Goal: Task Accomplishment & Management: Use online tool/utility

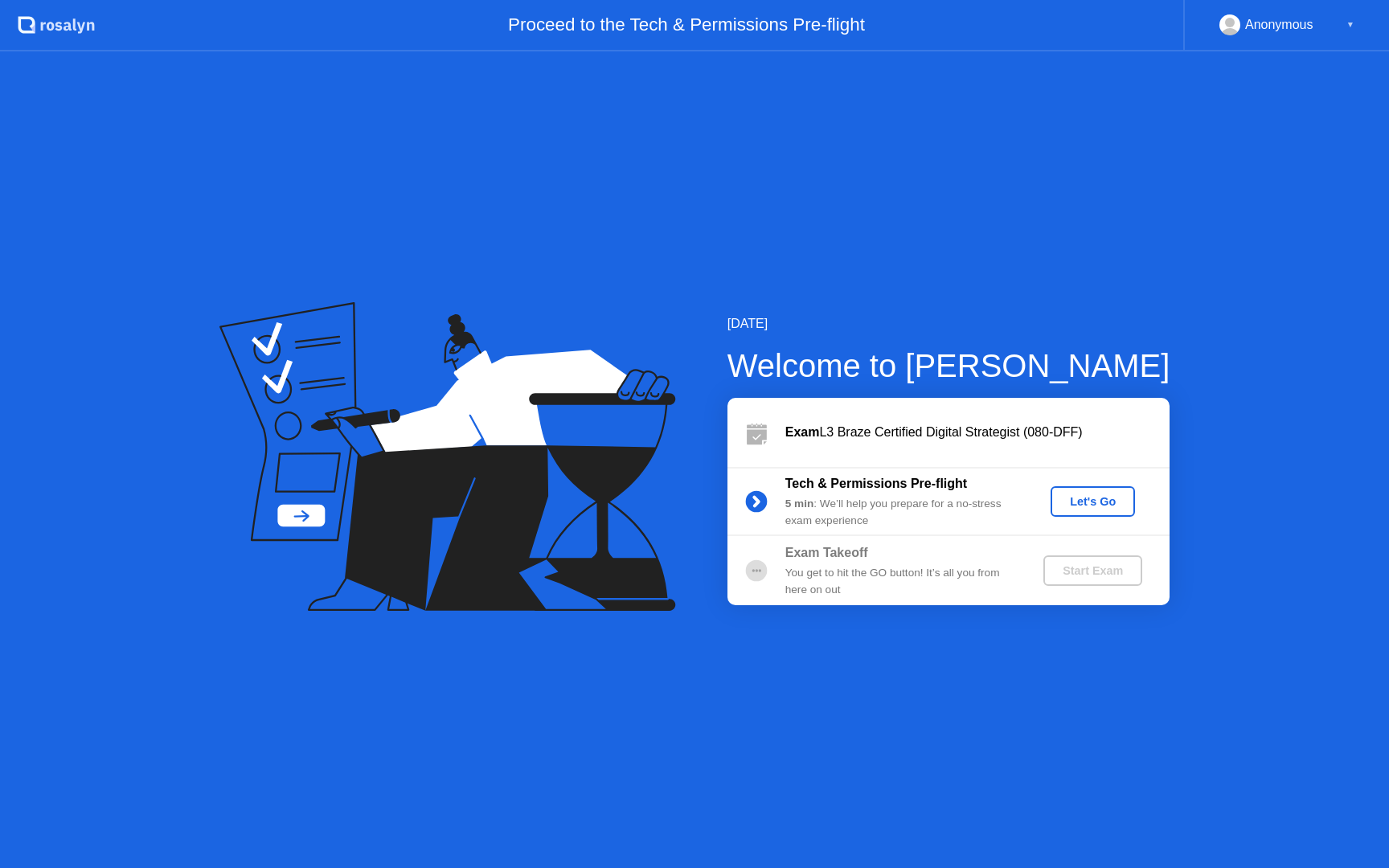
click at [1081, 503] on div "Let's Go" at bounding box center [1093, 502] width 72 height 13
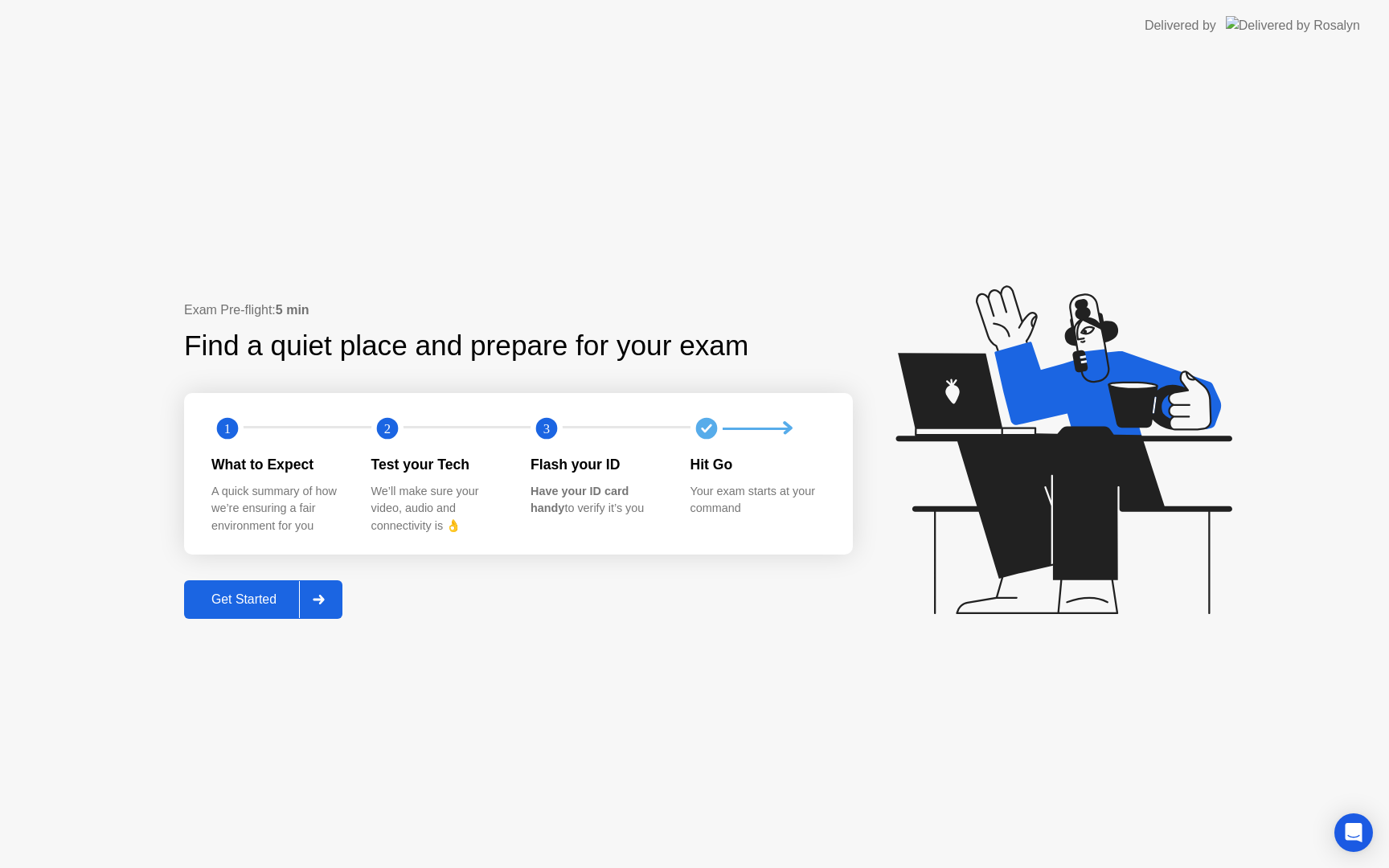
click at [267, 592] on div "Get Started" at bounding box center [244, 599] width 110 height 14
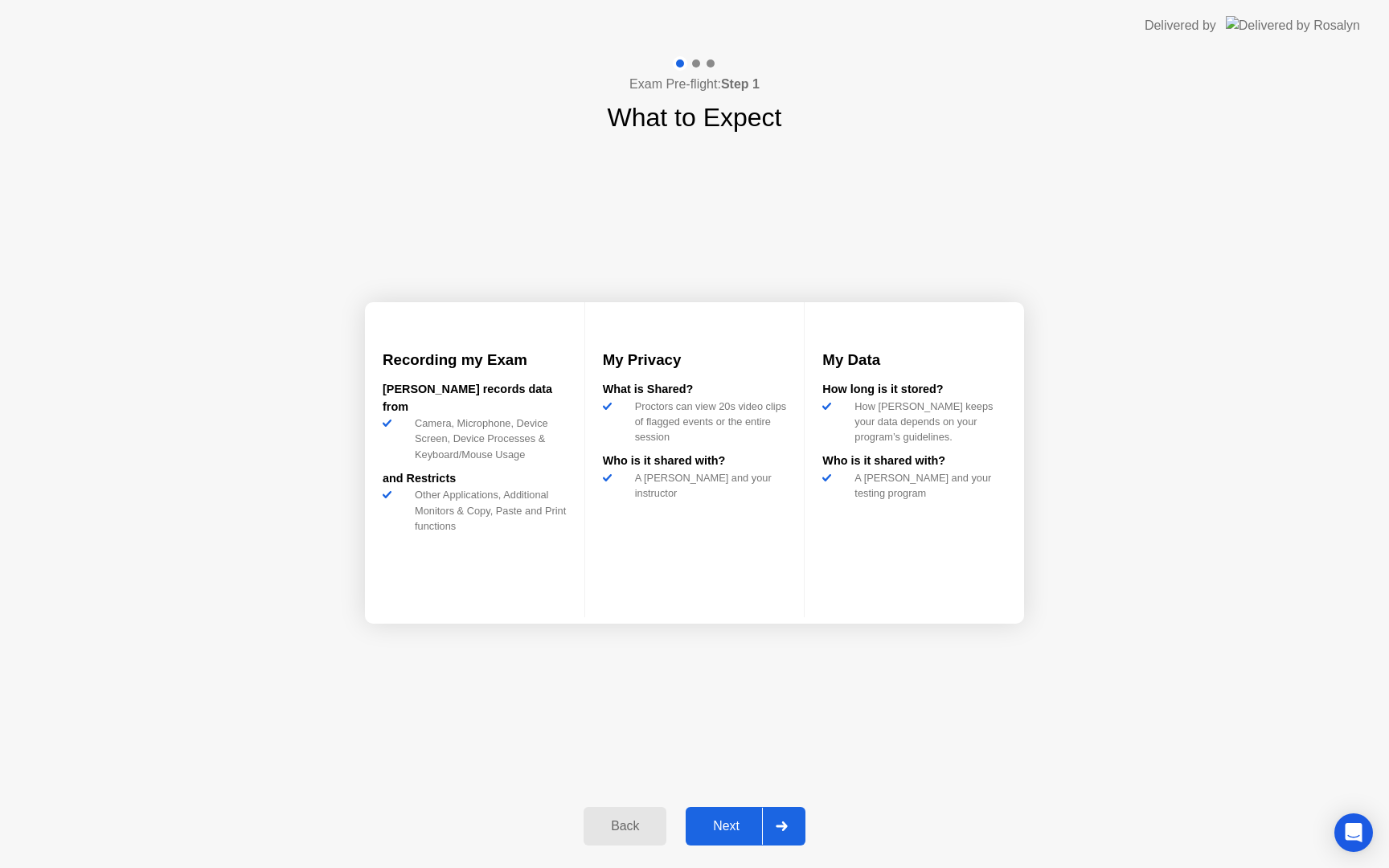
click at [727, 809] on button "Next" at bounding box center [746, 826] width 120 height 38
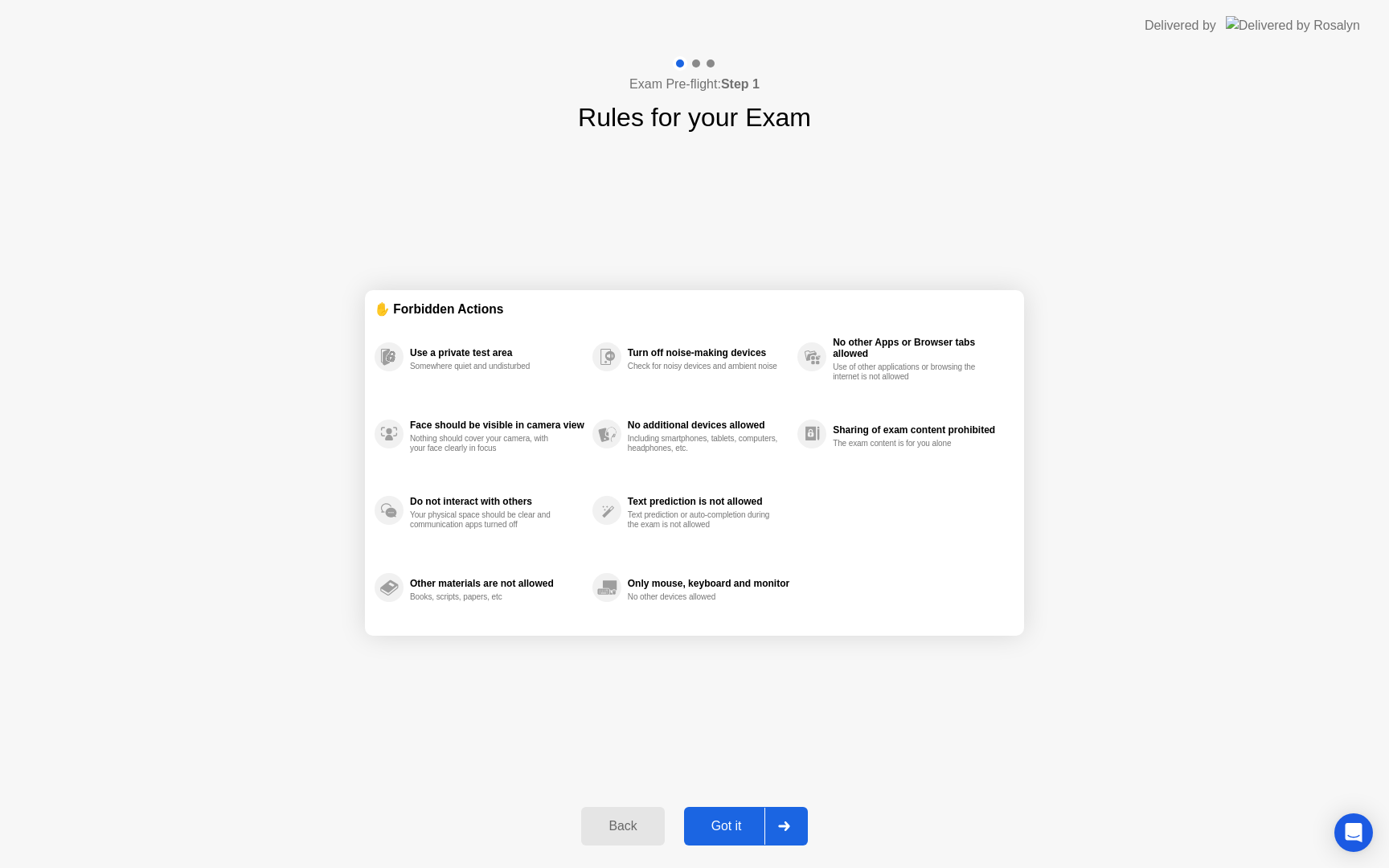
click at [727, 813] on button "Got it" at bounding box center [746, 826] width 123 height 38
select select "Available cameras"
select select "Available speakers"
select select "Available microphones"
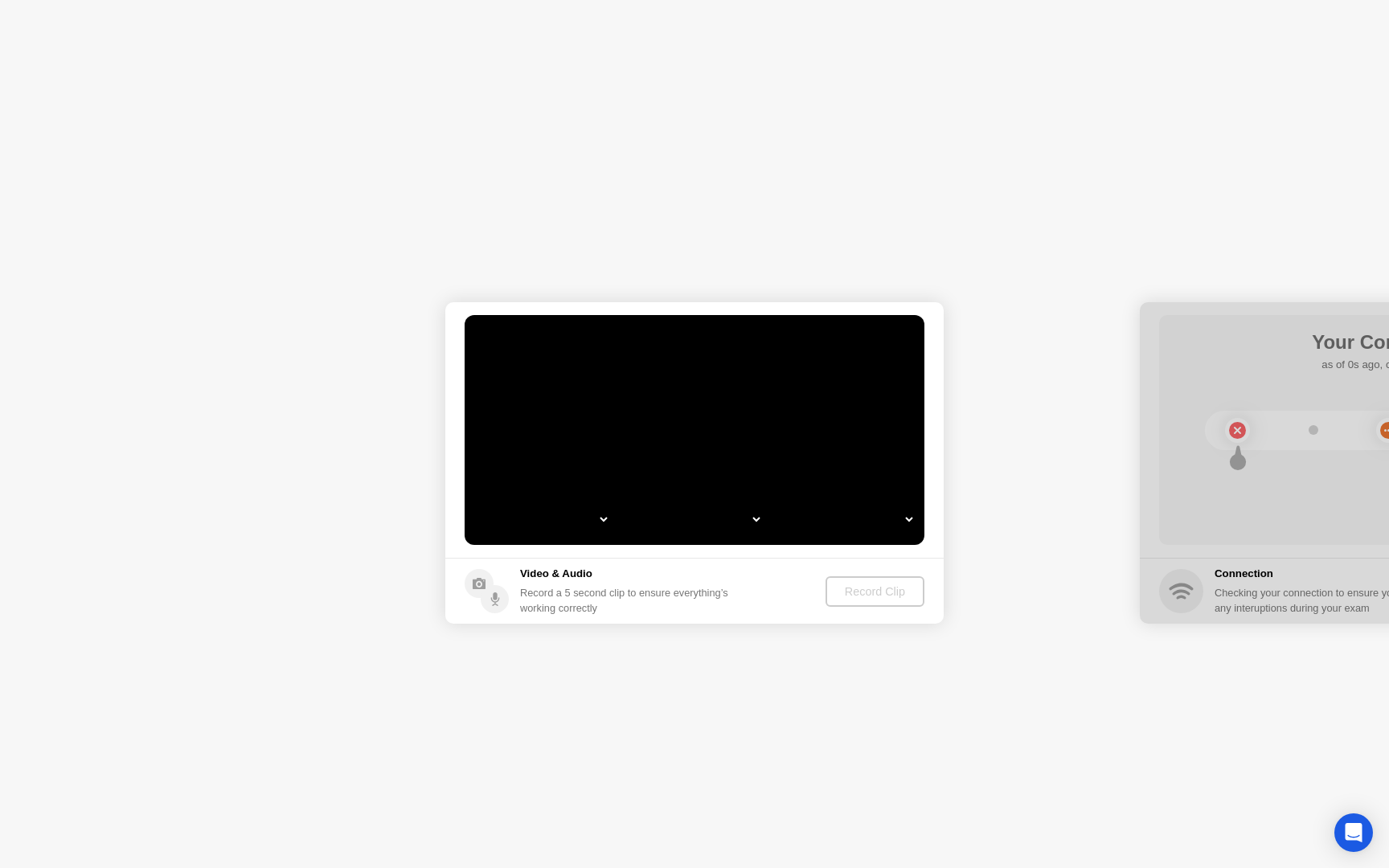
select select "**********"
select select "*******"
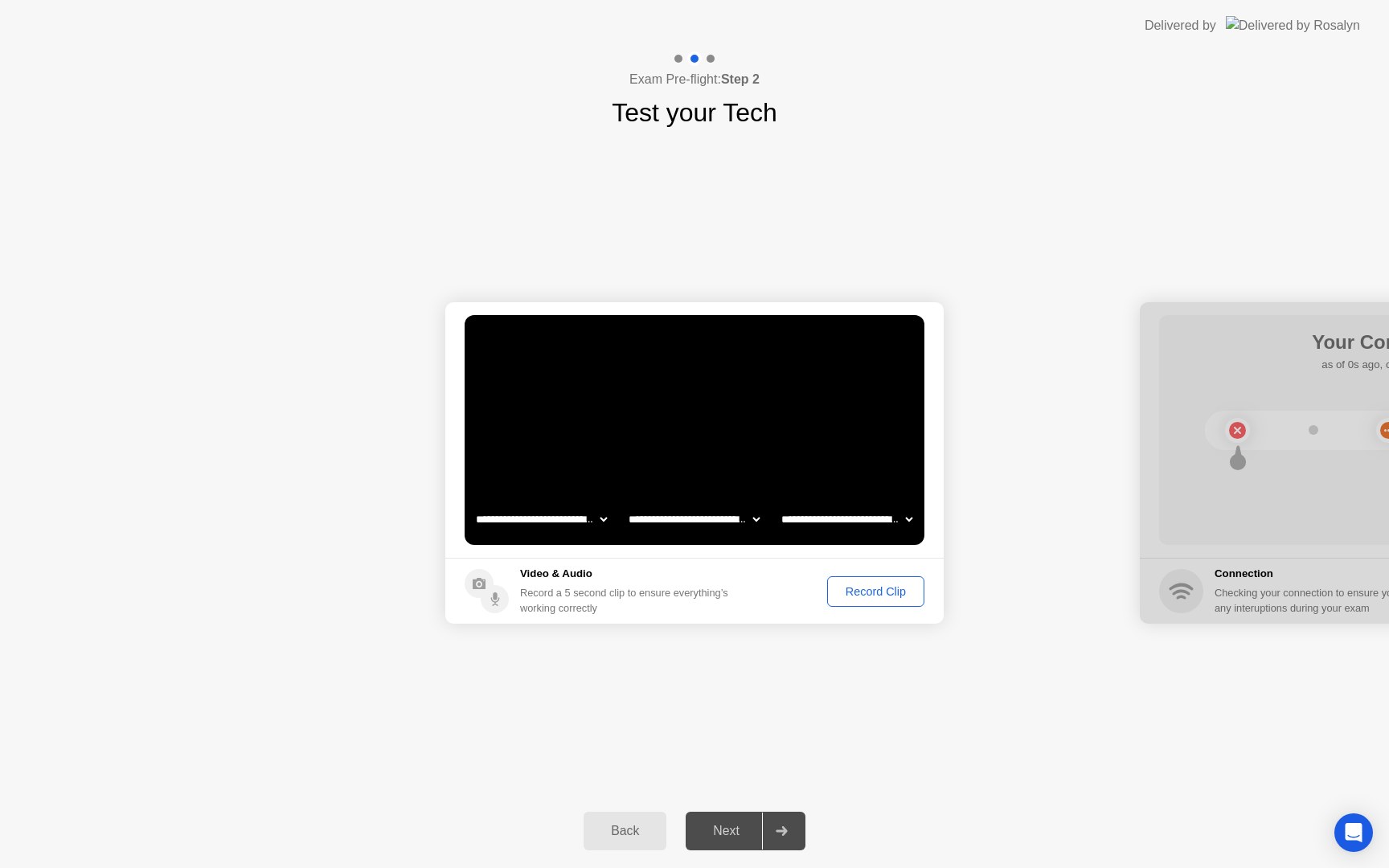
click at [881, 591] on div "Record Clip" at bounding box center [876, 591] width 86 height 13
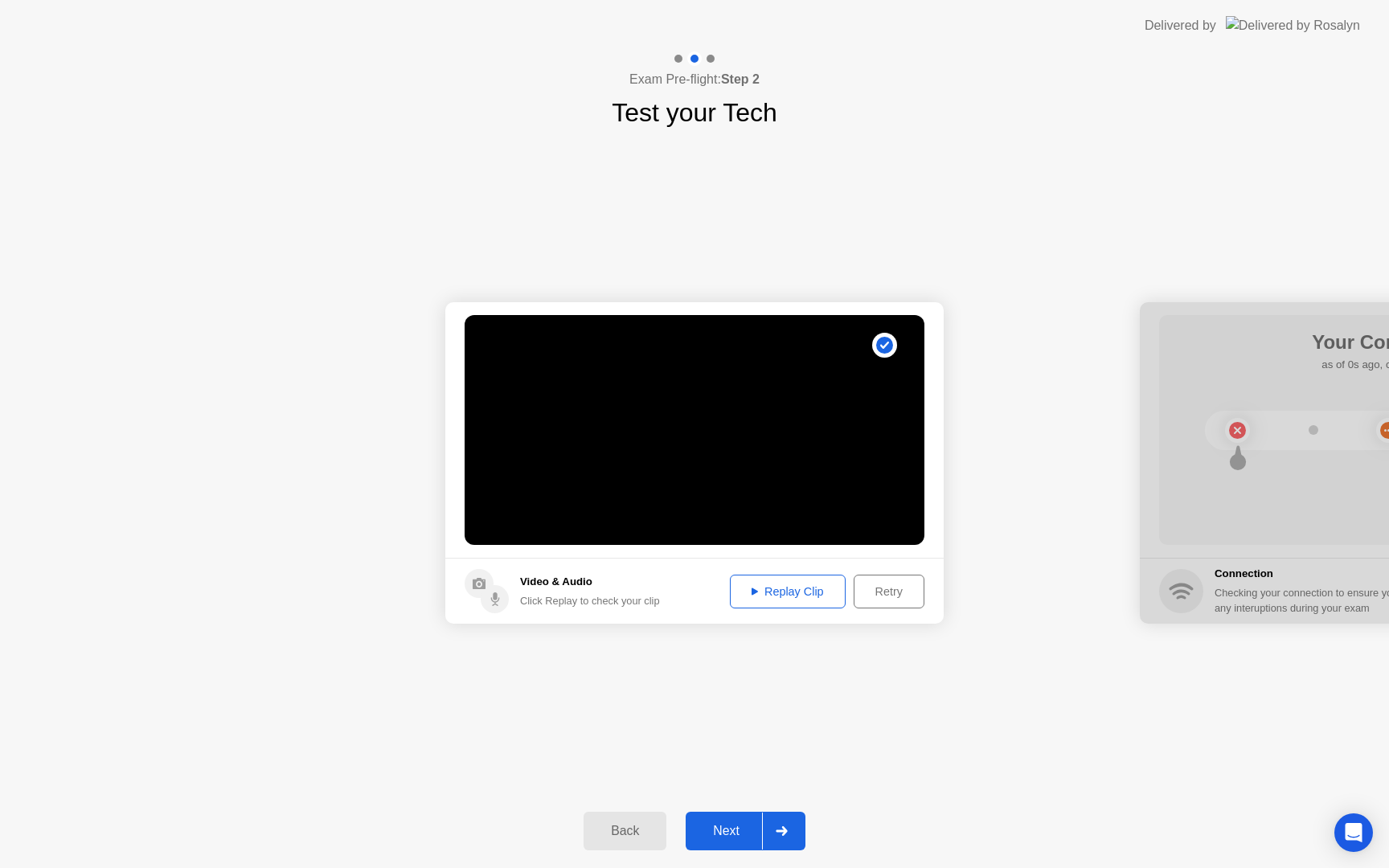
click at [724, 829] on div "Next" at bounding box center [726, 831] width 72 height 14
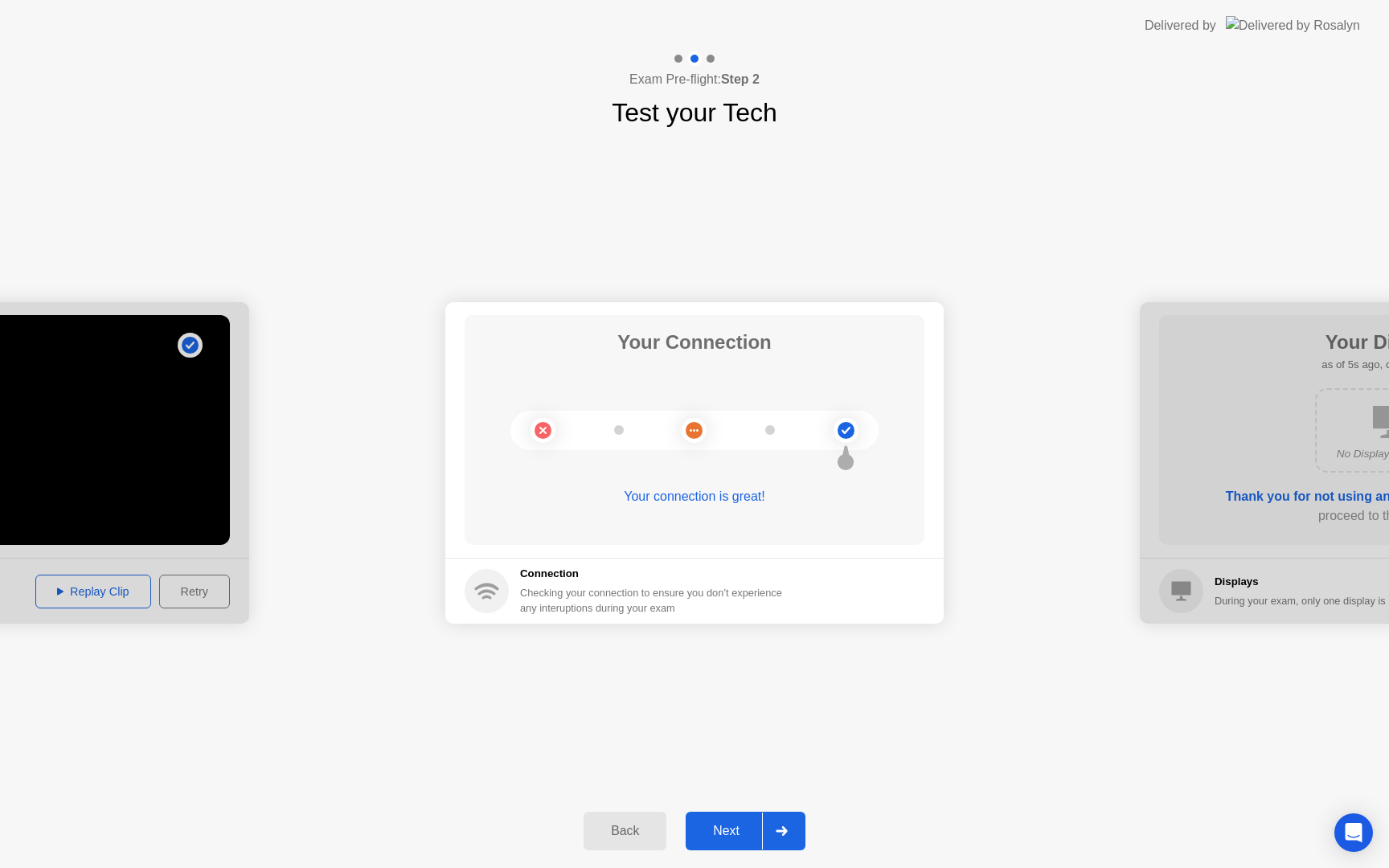
click at [721, 827] on div "Next" at bounding box center [726, 831] width 72 height 14
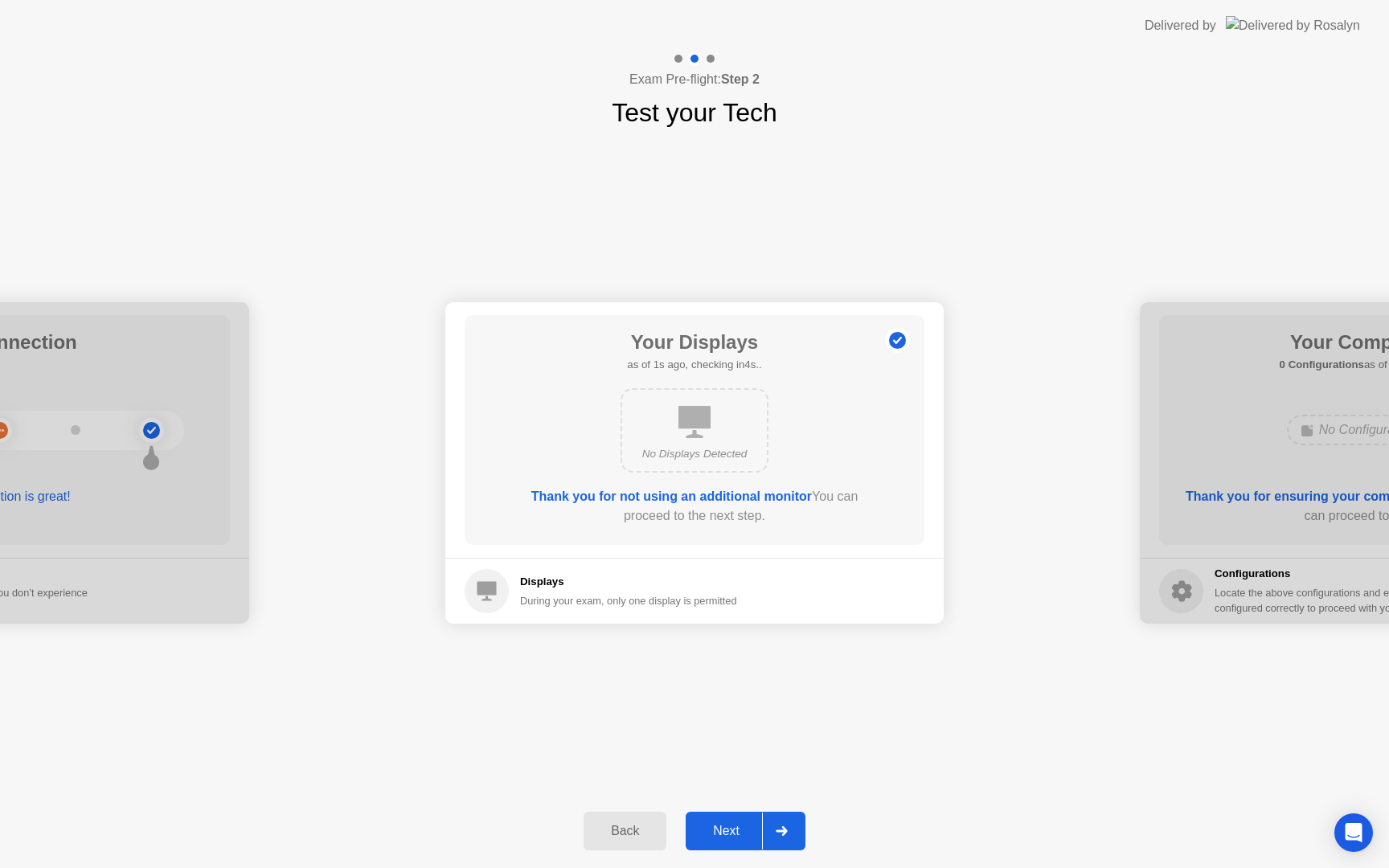
click at [733, 816] on button "Next" at bounding box center [746, 831] width 120 height 38
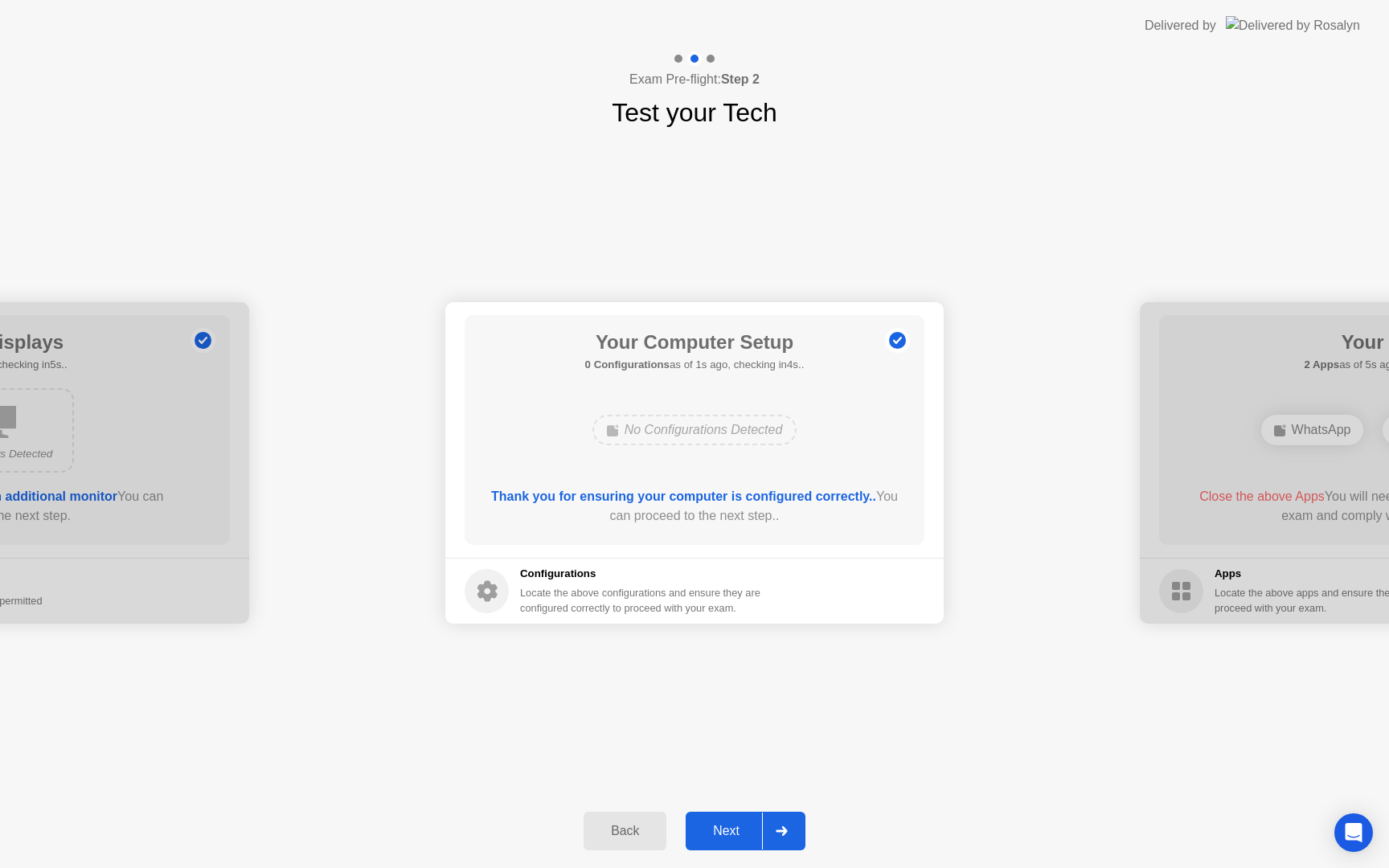
click at [738, 818] on button "Next" at bounding box center [746, 831] width 120 height 38
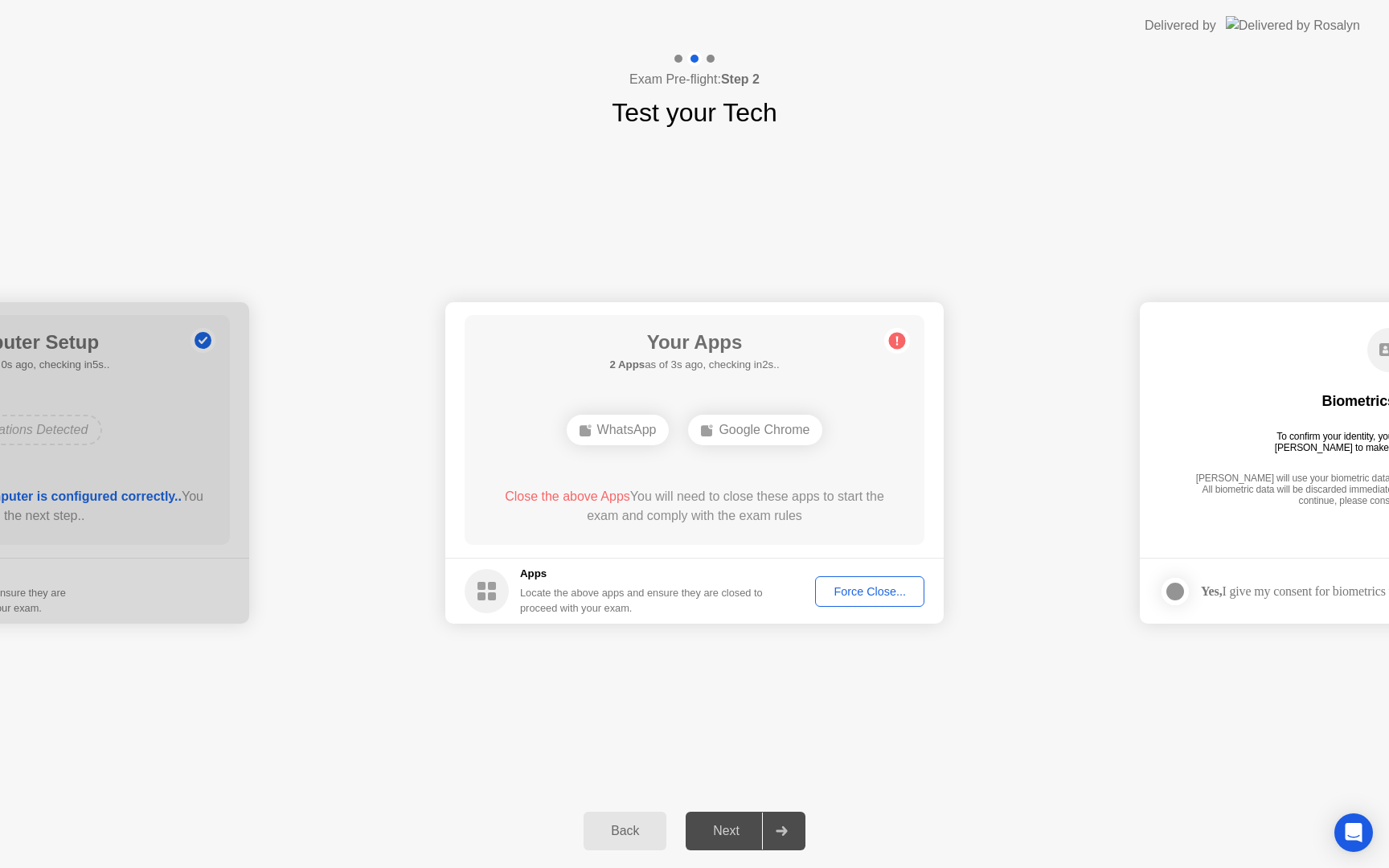
click at [525, 493] on span "Close the above Apps" at bounding box center [567, 496] width 125 height 14
click at [666, 416] on div "WhatsApp Google Chrome" at bounding box center [694, 430] width 368 height 43
click at [754, 423] on div "Google Chrome" at bounding box center [755, 430] width 135 height 31
click at [632, 427] on div "WhatsApp" at bounding box center [618, 430] width 103 height 31
click at [875, 590] on div "Force Close..." at bounding box center [869, 591] width 98 height 13
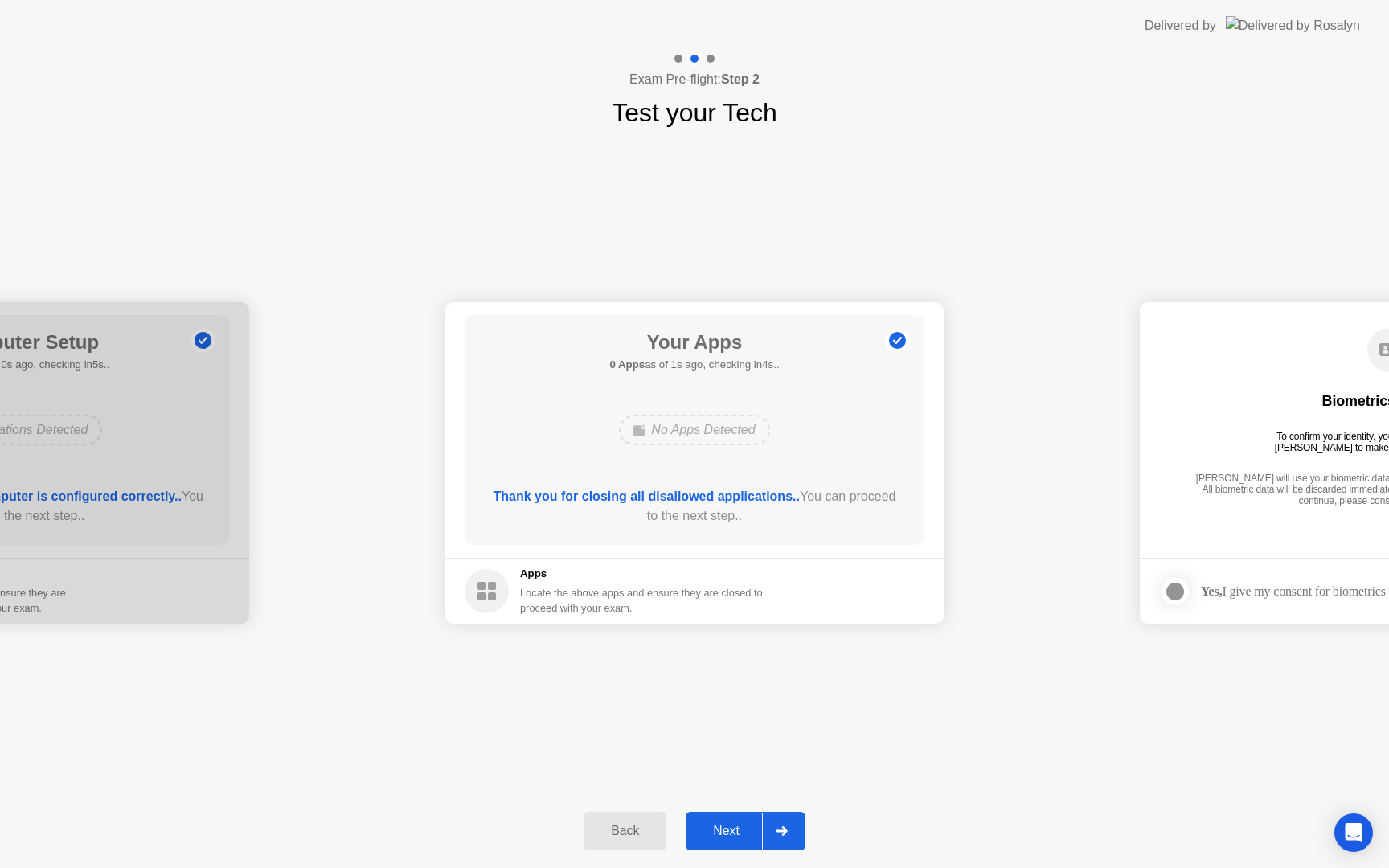
click at [718, 834] on div "Next" at bounding box center [726, 831] width 72 height 14
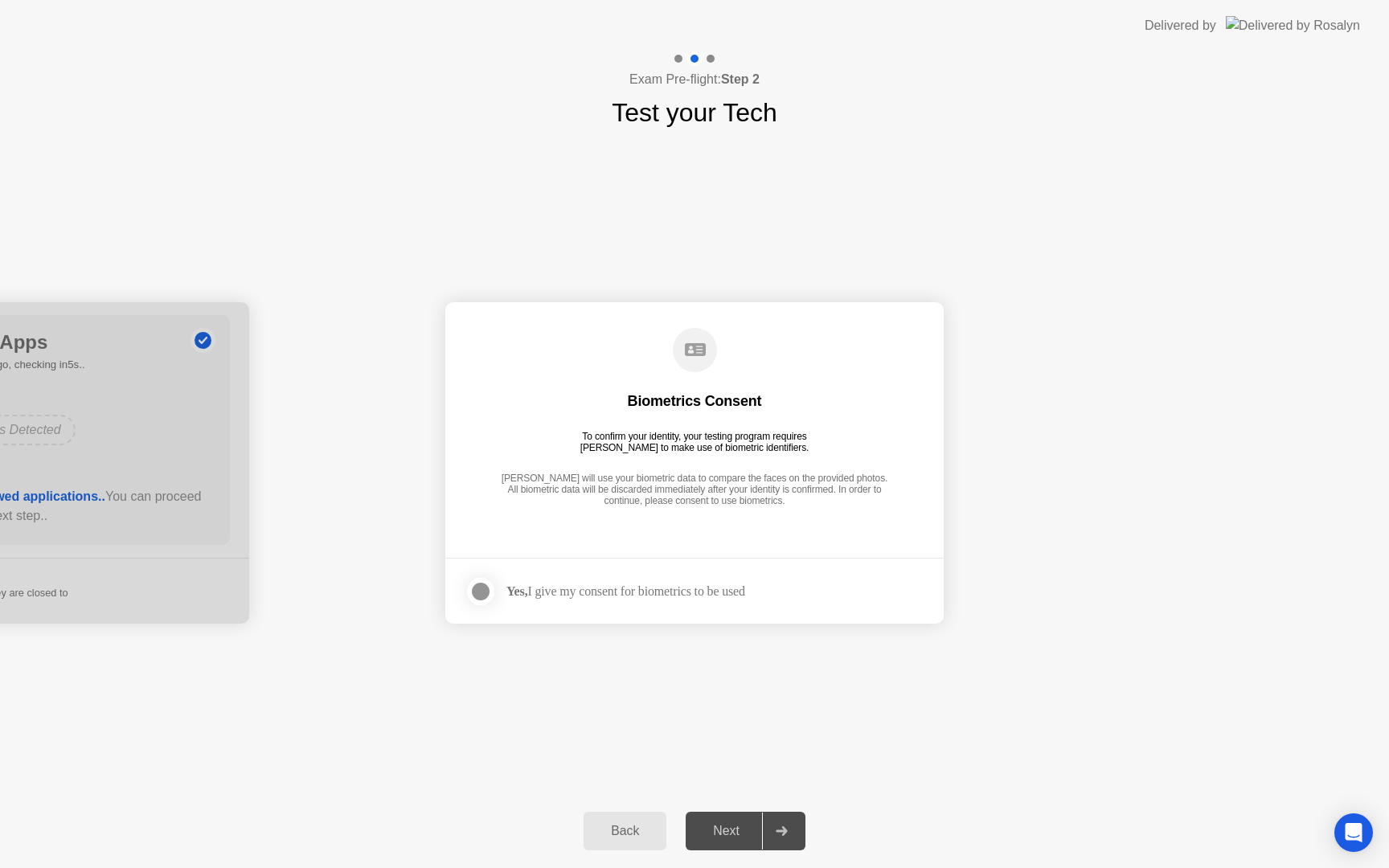
click at [669, 577] on div "Yes, I give my consent for biometrics to be used" at bounding box center [605, 591] width 280 height 32
click at [481, 582] on div at bounding box center [480, 591] width 20 height 20
click at [716, 820] on button "Next" at bounding box center [746, 831] width 120 height 38
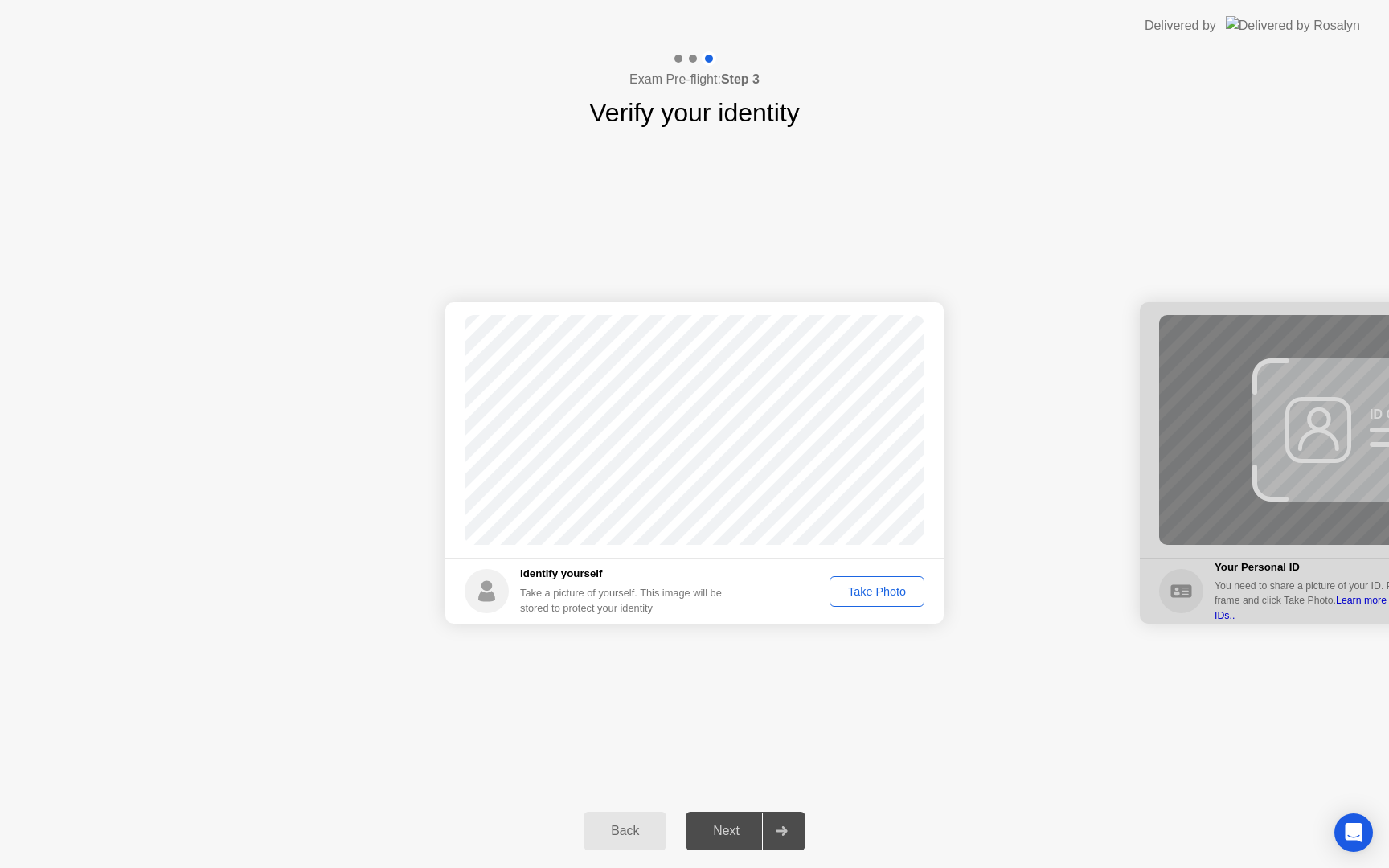
click at [859, 594] on div "Take Photo" at bounding box center [877, 591] width 83 height 13
click at [730, 838] on div "Next" at bounding box center [726, 831] width 72 height 14
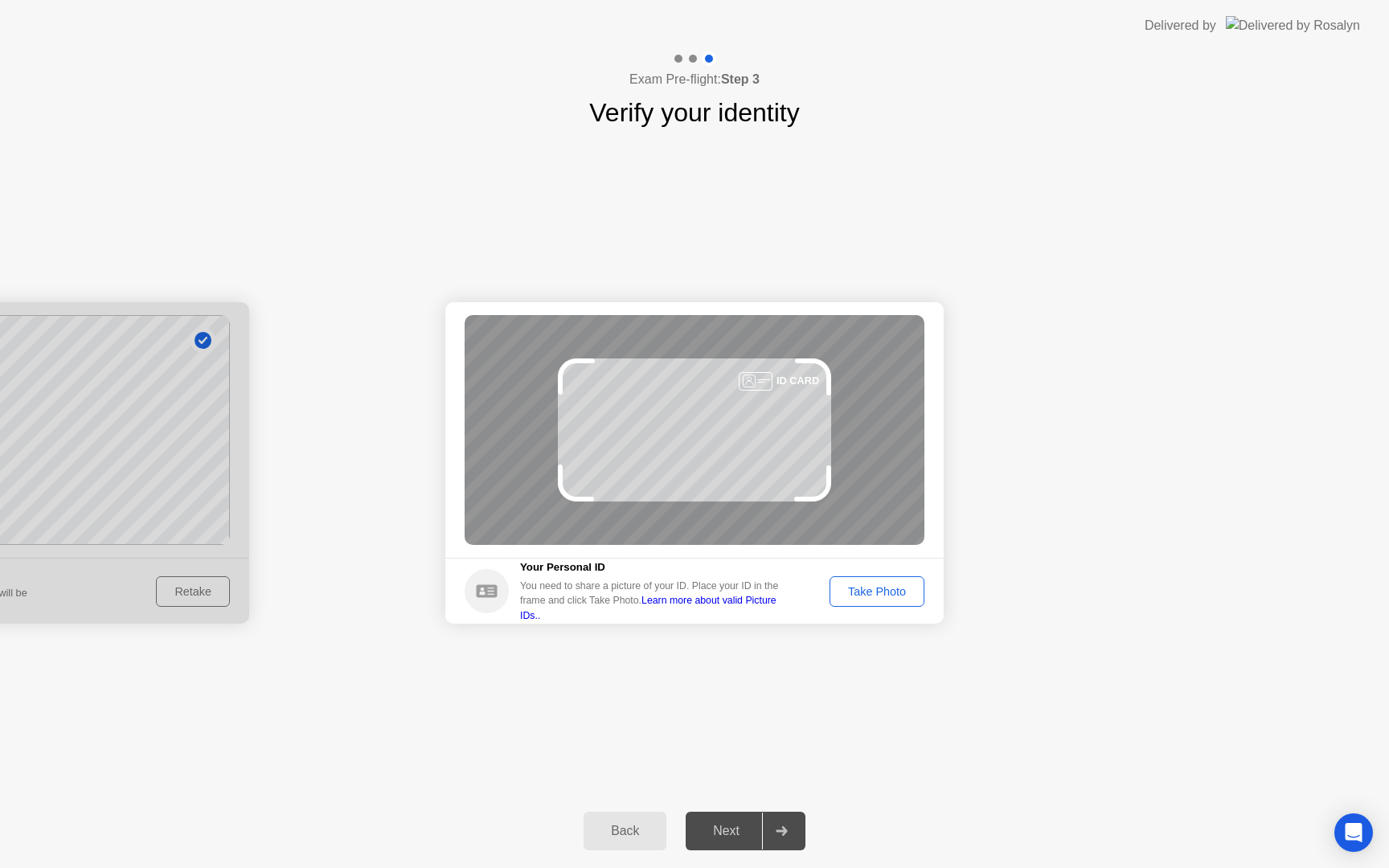
click at [882, 597] on div "Take Photo" at bounding box center [877, 591] width 83 height 13
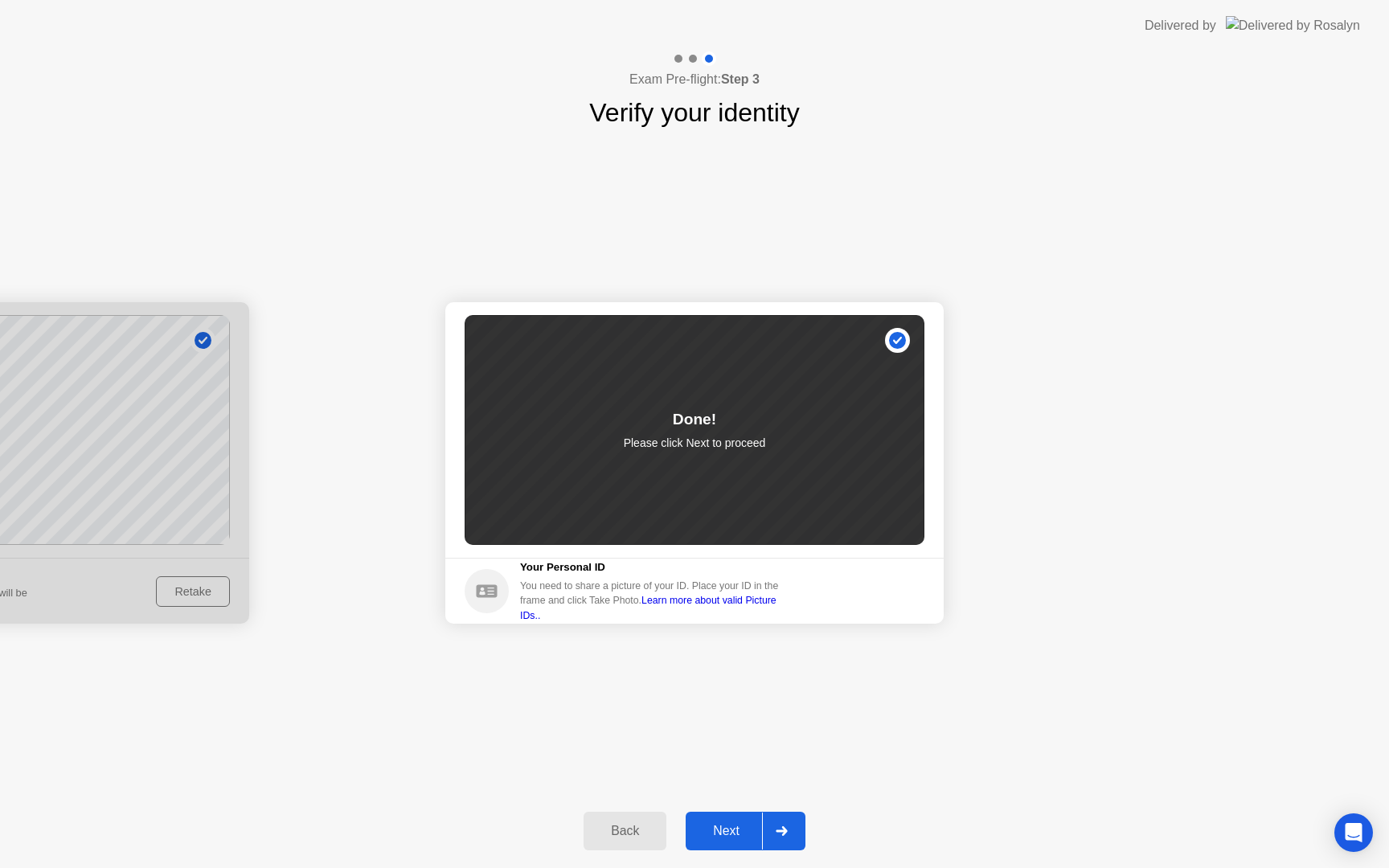
click at [738, 842] on button "Next" at bounding box center [746, 831] width 120 height 38
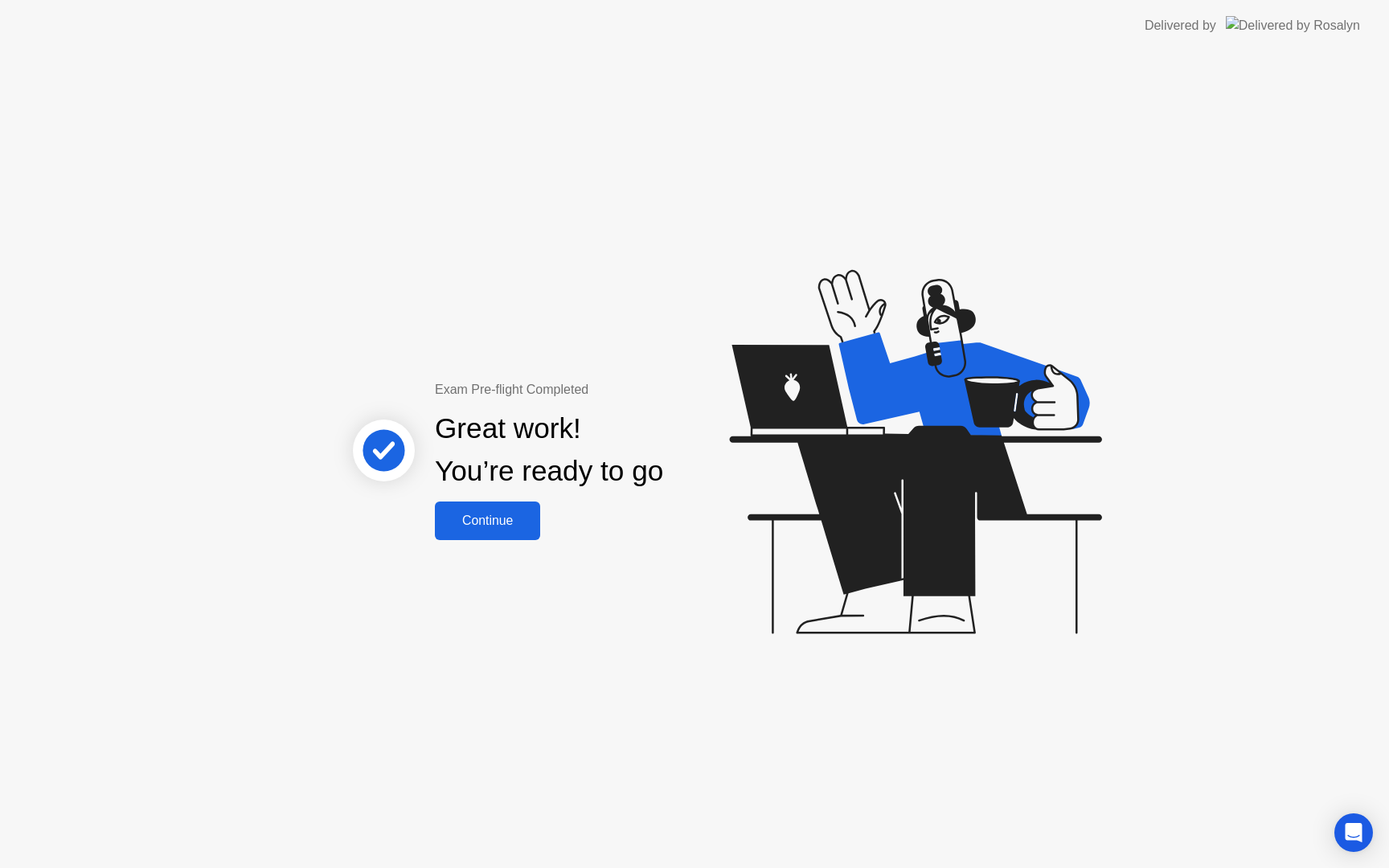
click at [463, 524] on div "Continue" at bounding box center [487, 520] width 95 height 14
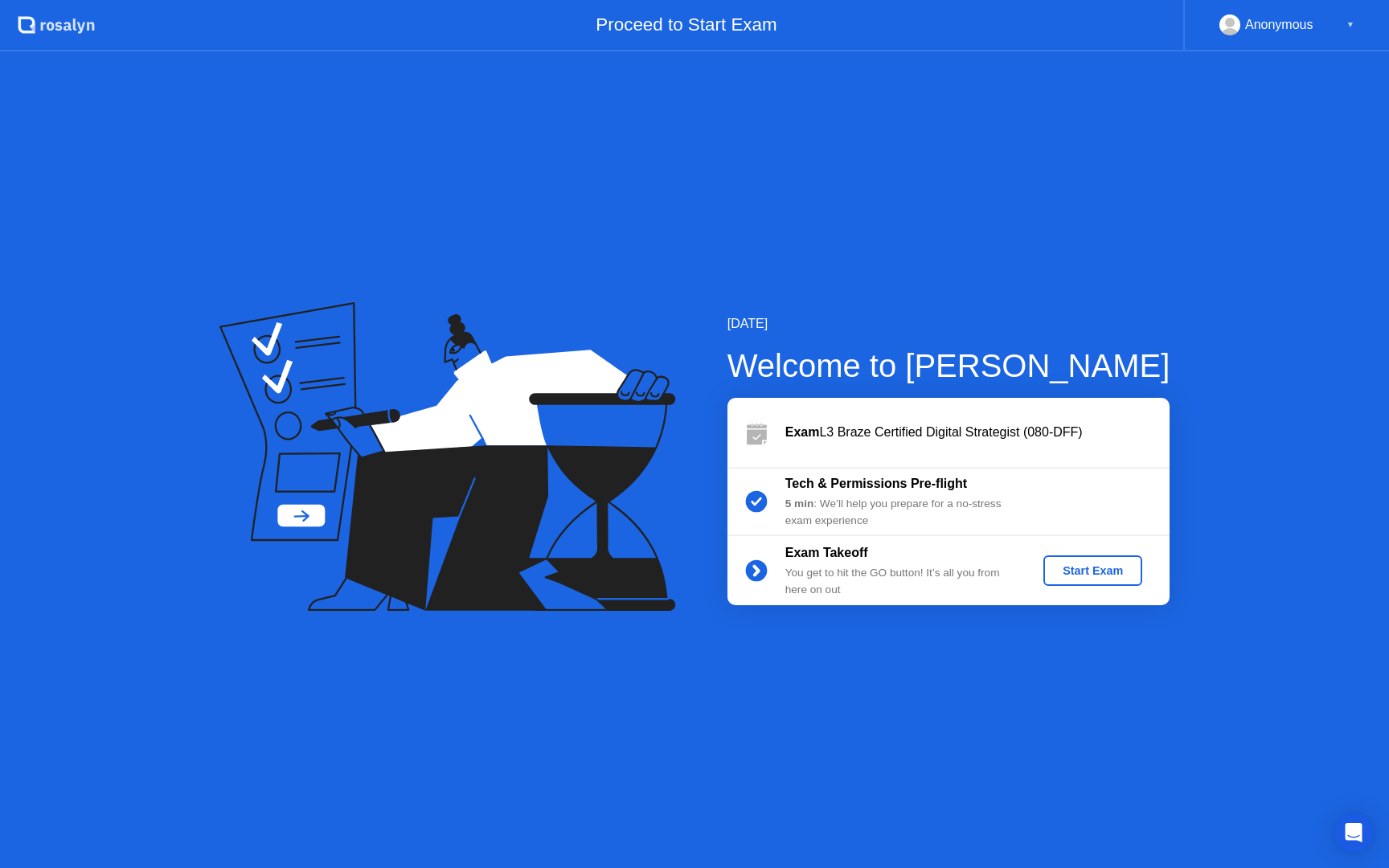
click at [1098, 560] on button "Start Exam" at bounding box center [1093, 570] width 99 height 31
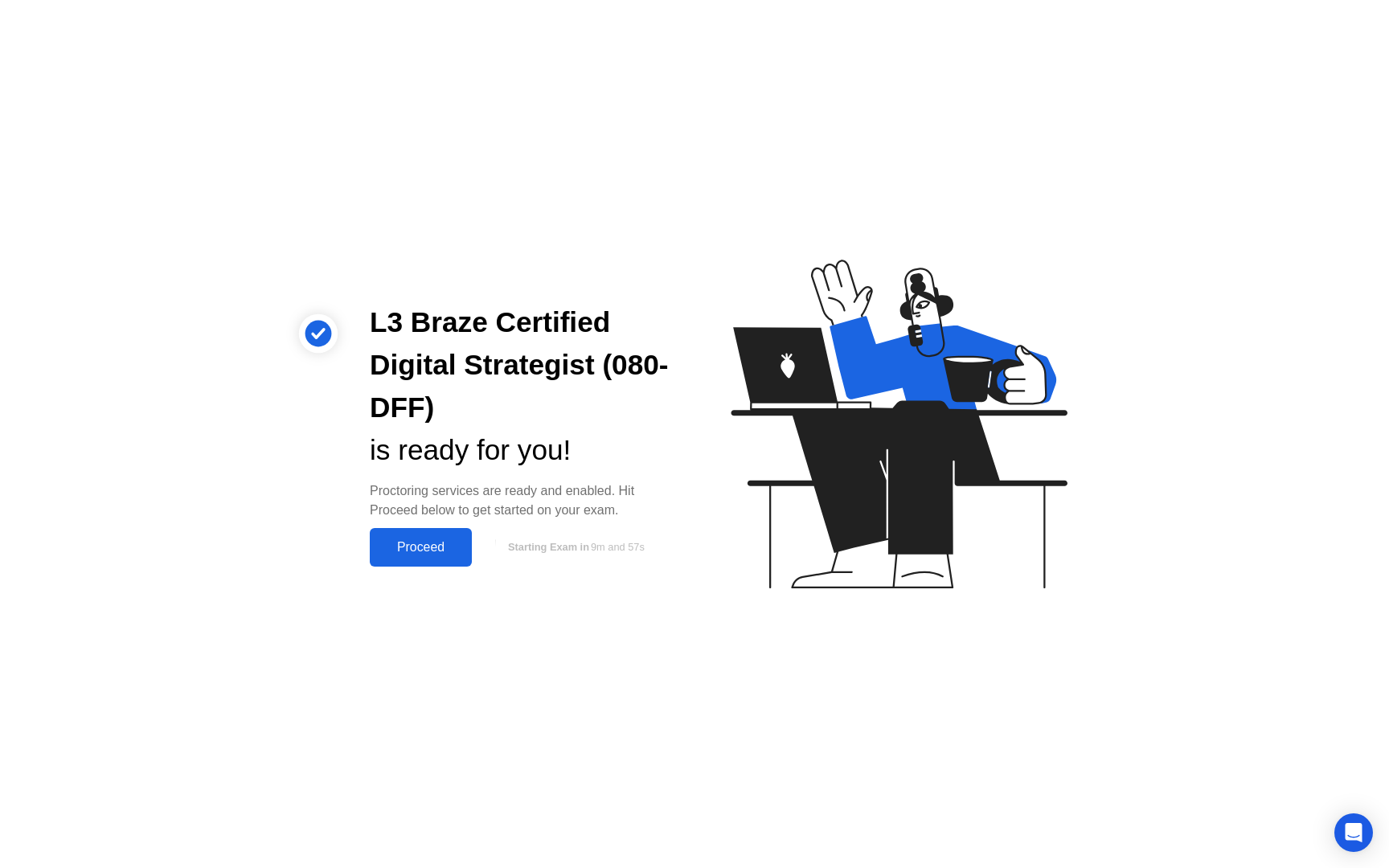
click at [438, 543] on div "Proceed" at bounding box center [421, 547] width 93 height 14
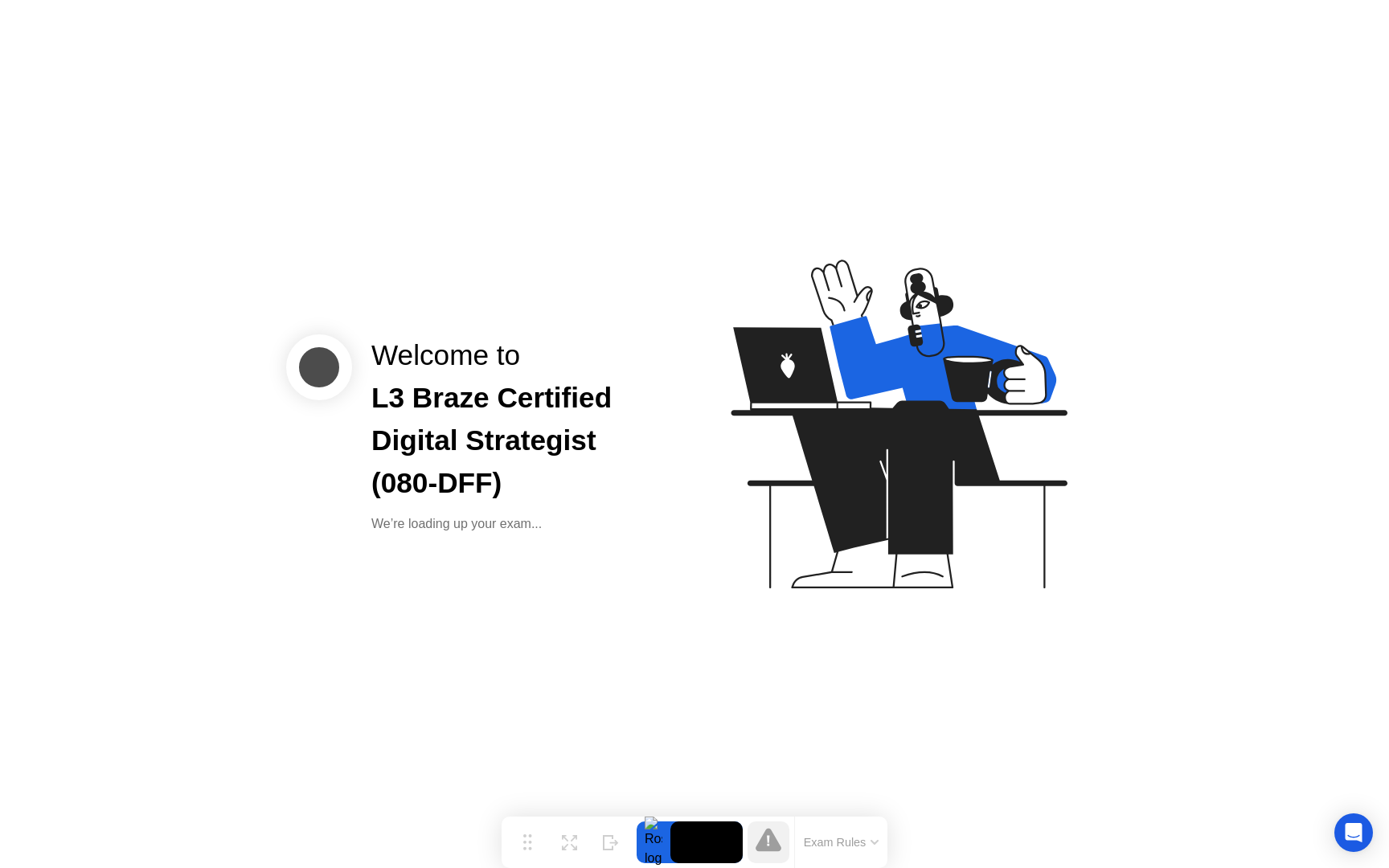
click at [870, 837] on button "Exam Rules" at bounding box center [841, 842] width 85 height 14
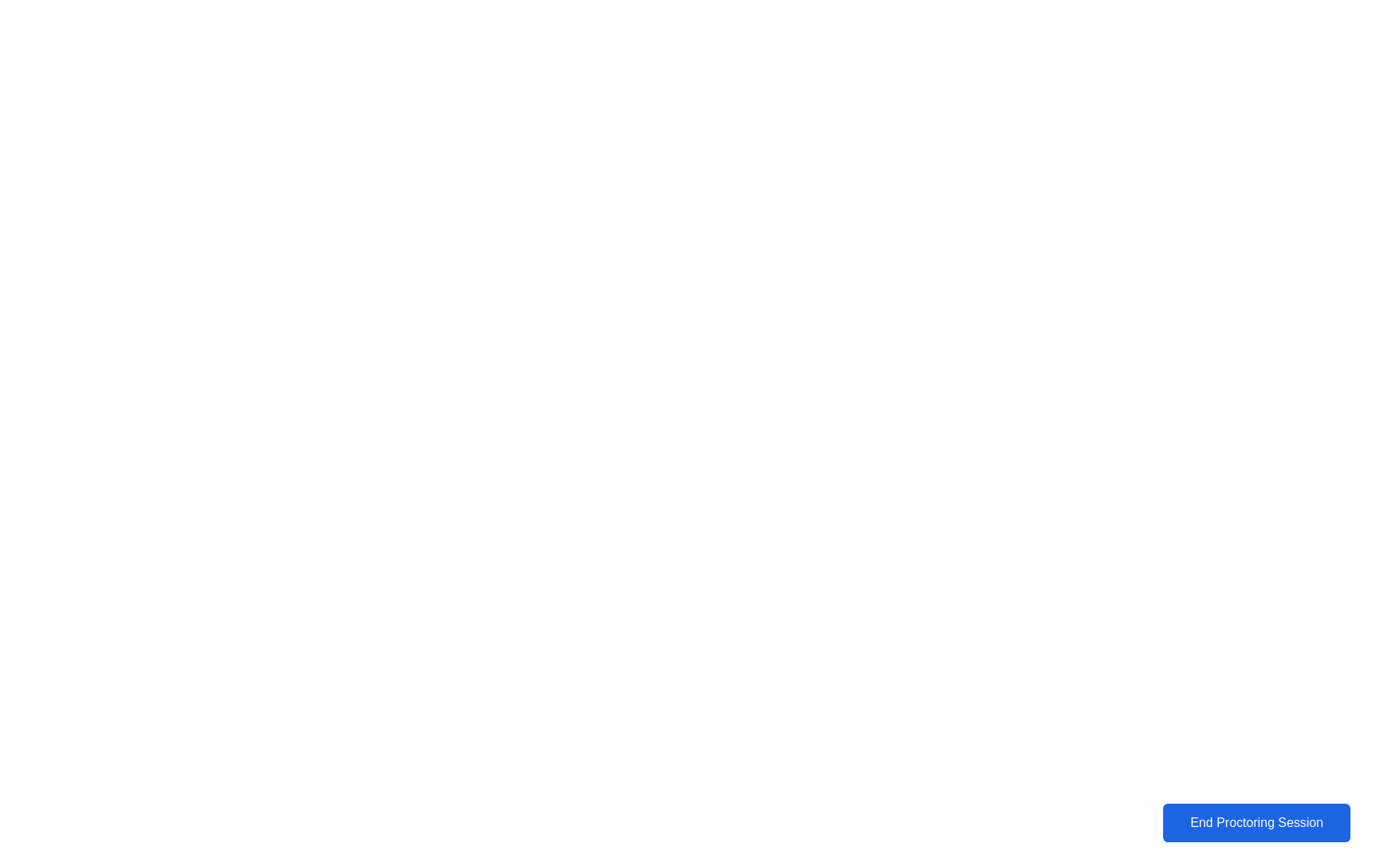
click at [1220, 817] on div "End Proctoring Session" at bounding box center [1257, 822] width 178 height 14
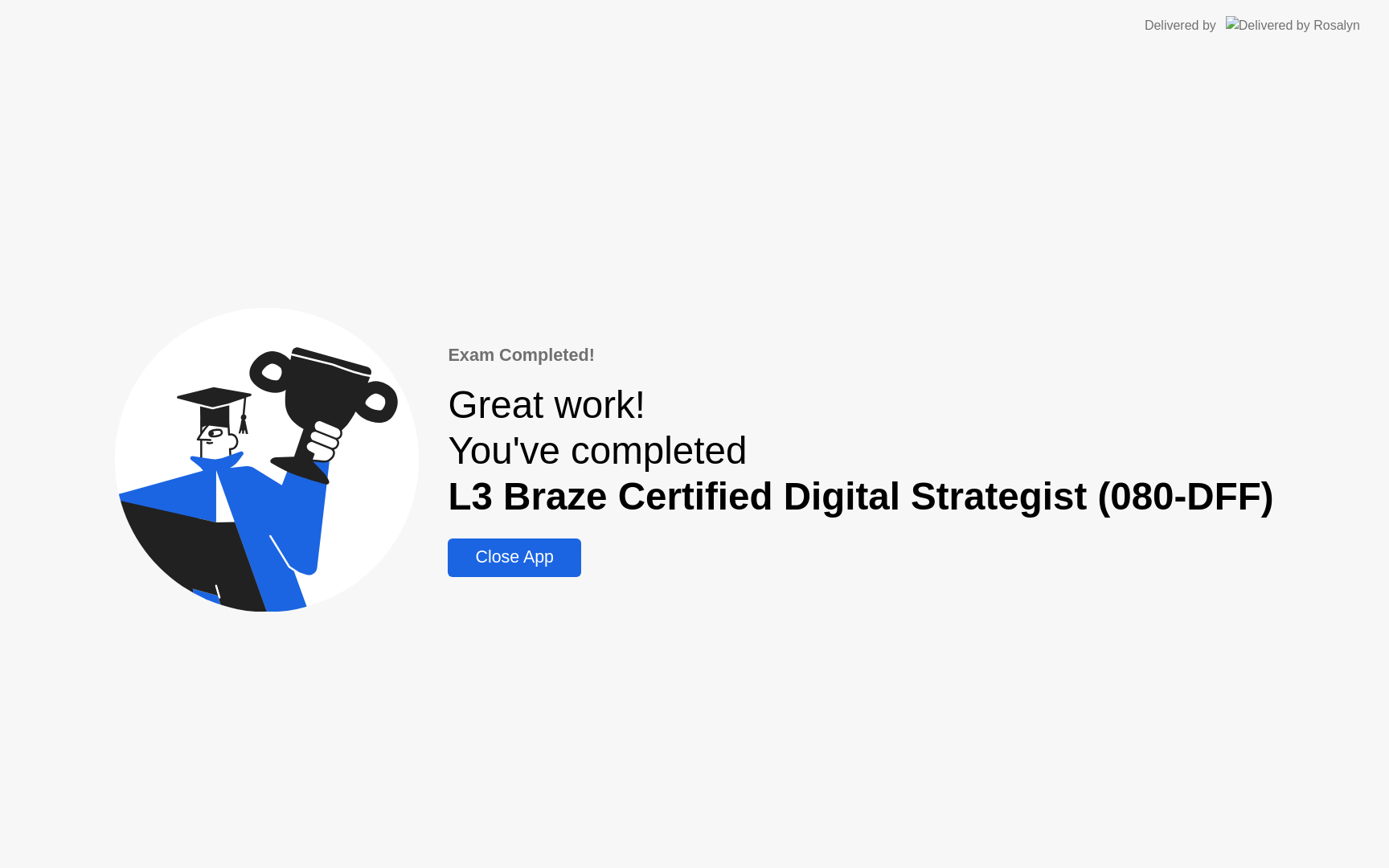
click at [506, 565] on div "Close App" at bounding box center [514, 558] width 123 height 21
